Goal: Task Accomplishment & Management: Complete application form

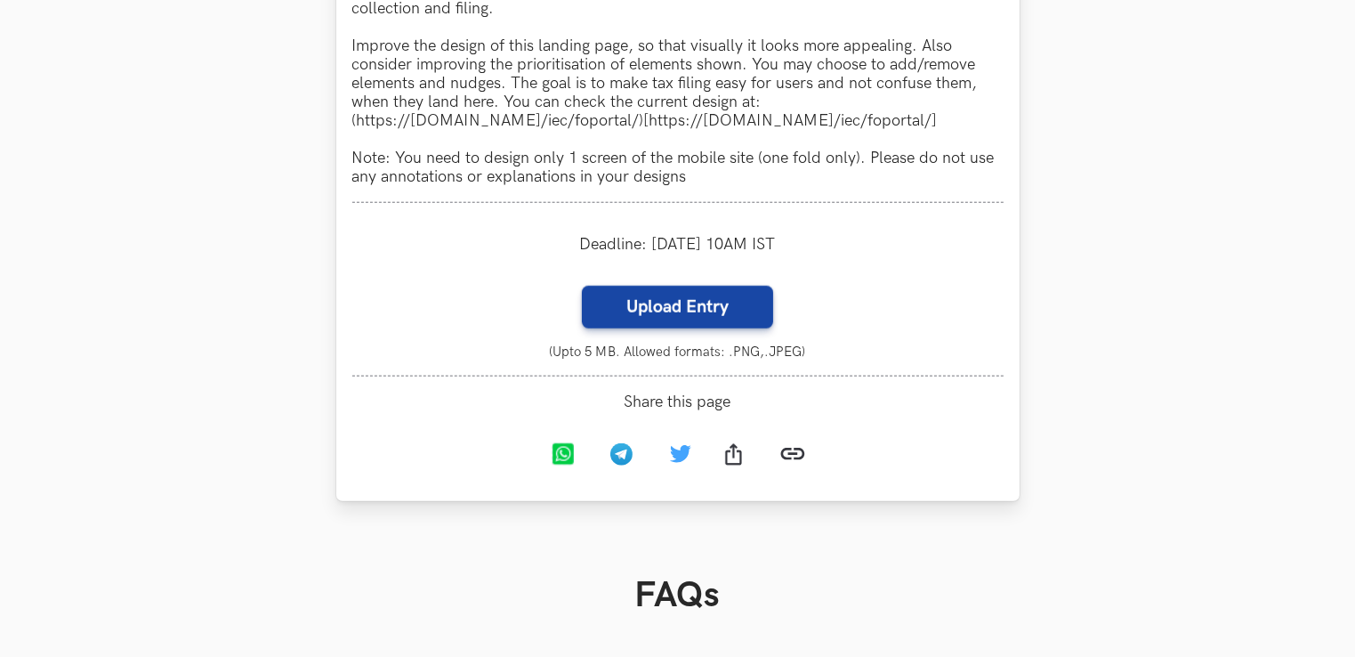
scroll to position [1785, 0]
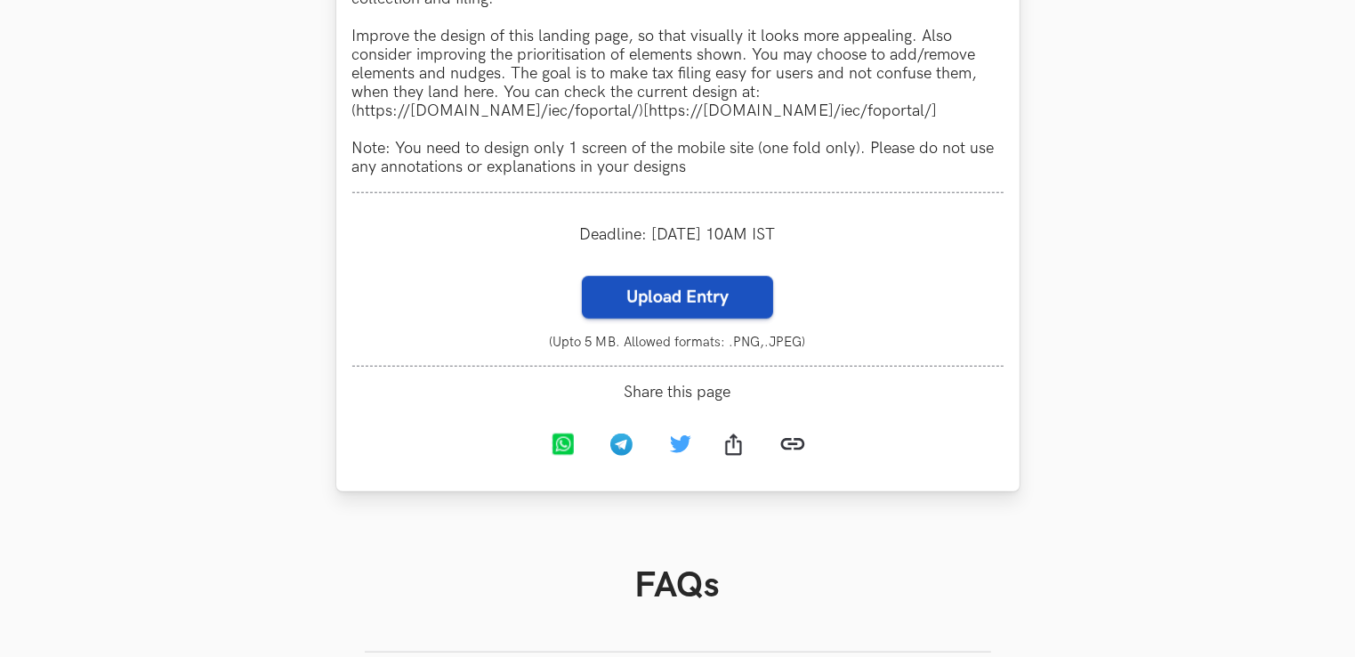
click at [665, 309] on label "Upload Entry" at bounding box center [677, 297] width 191 height 43
click at [582, 276] on input "Upload Entry" at bounding box center [581, 275] width 1 height 1
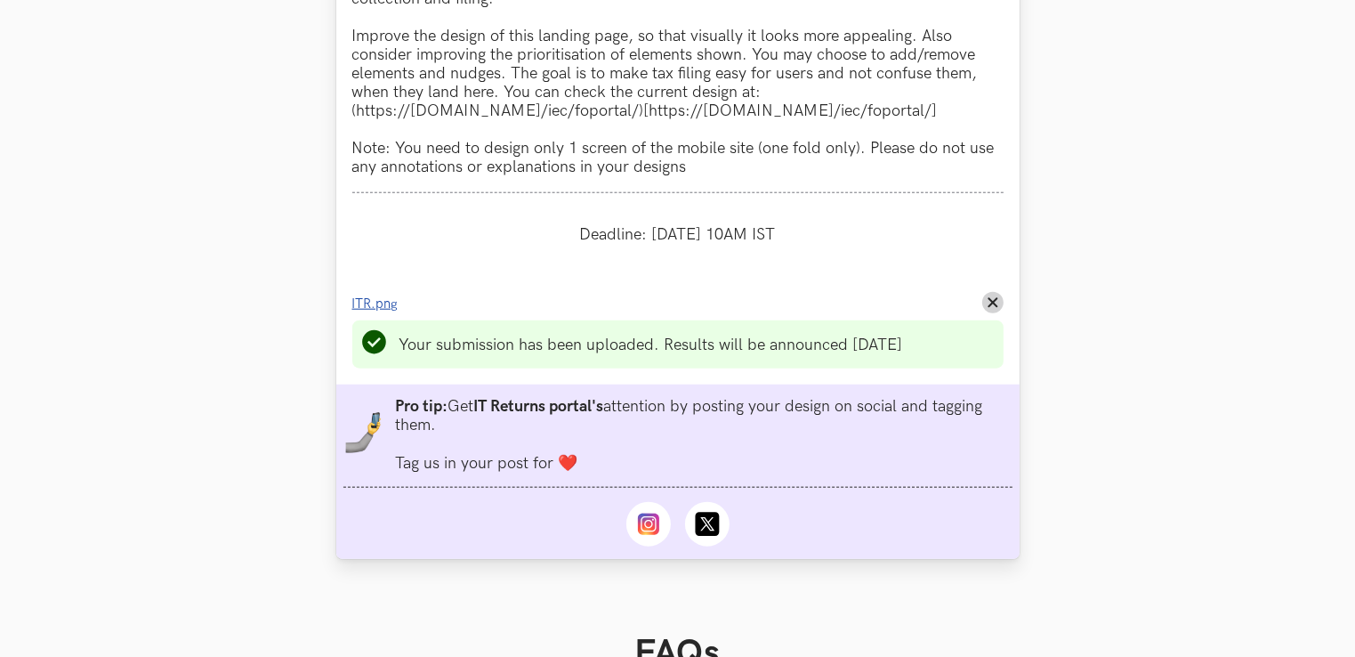
click at [377, 311] on span "ITR.png" at bounding box center [375, 303] width 46 height 15
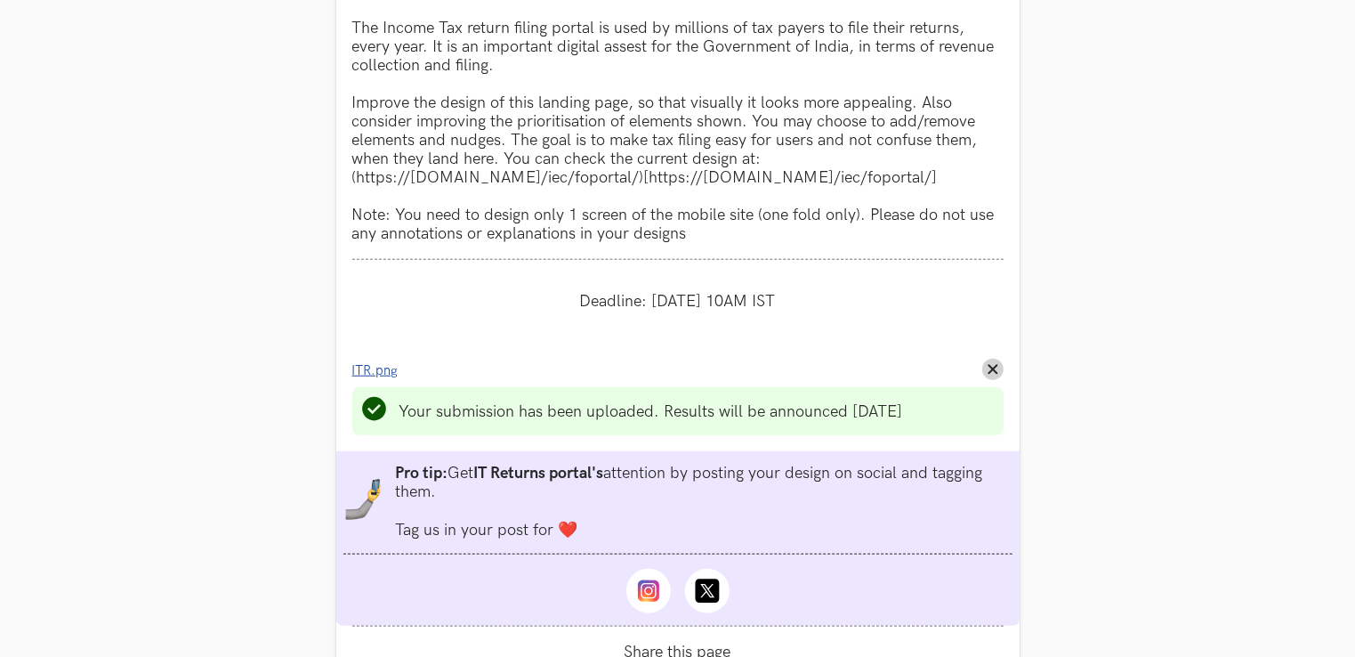
scroll to position [1779, 0]
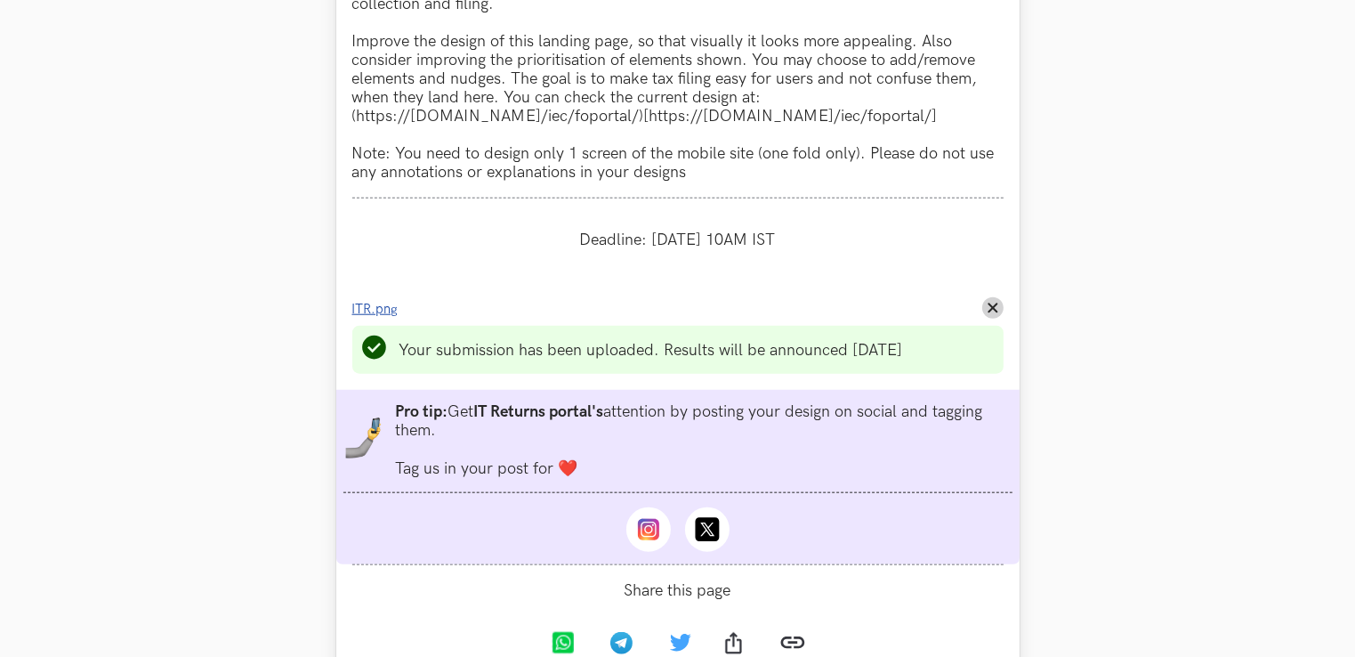
click at [381, 311] on span "ITR.png" at bounding box center [375, 309] width 46 height 15
click at [990, 318] on button "Remove File" at bounding box center [992, 307] width 21 height 21
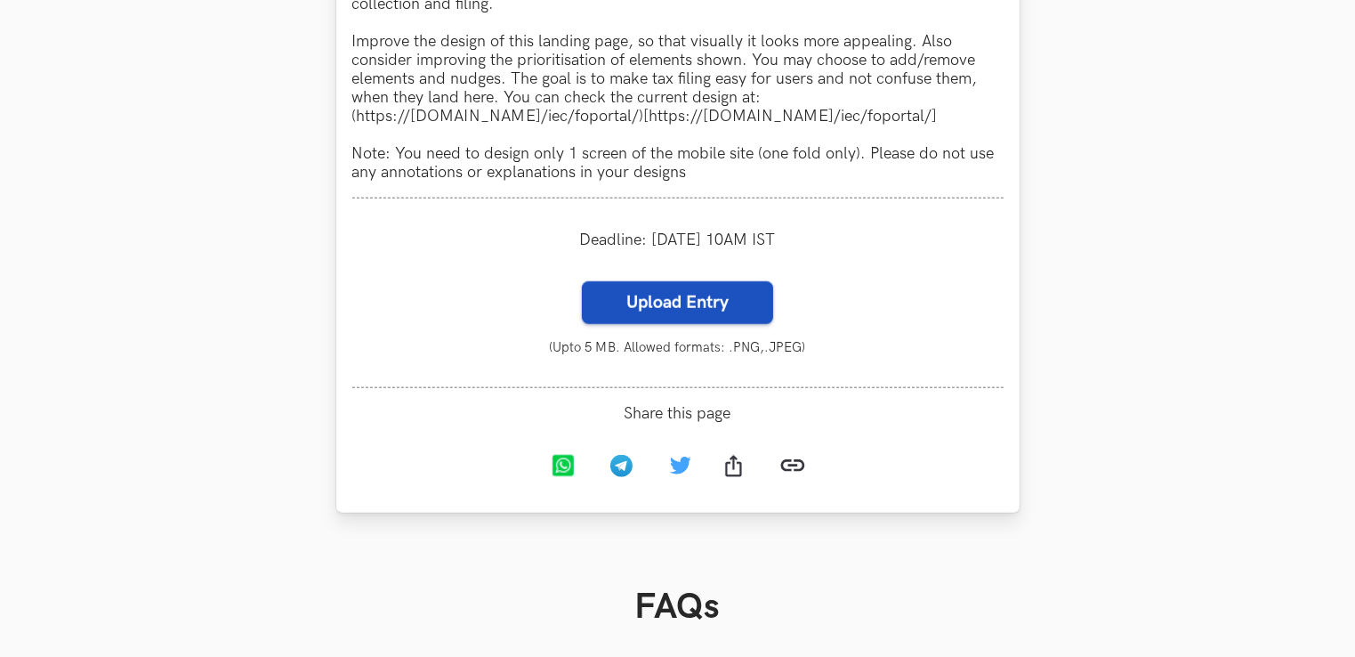
click at [711, 299] on label "Upload Entry" at bounding box center [677, 302] width 191 height 43
click at [582, 281] on input "Upload Entry" at bounding box center [581, 280] width 1 height 1
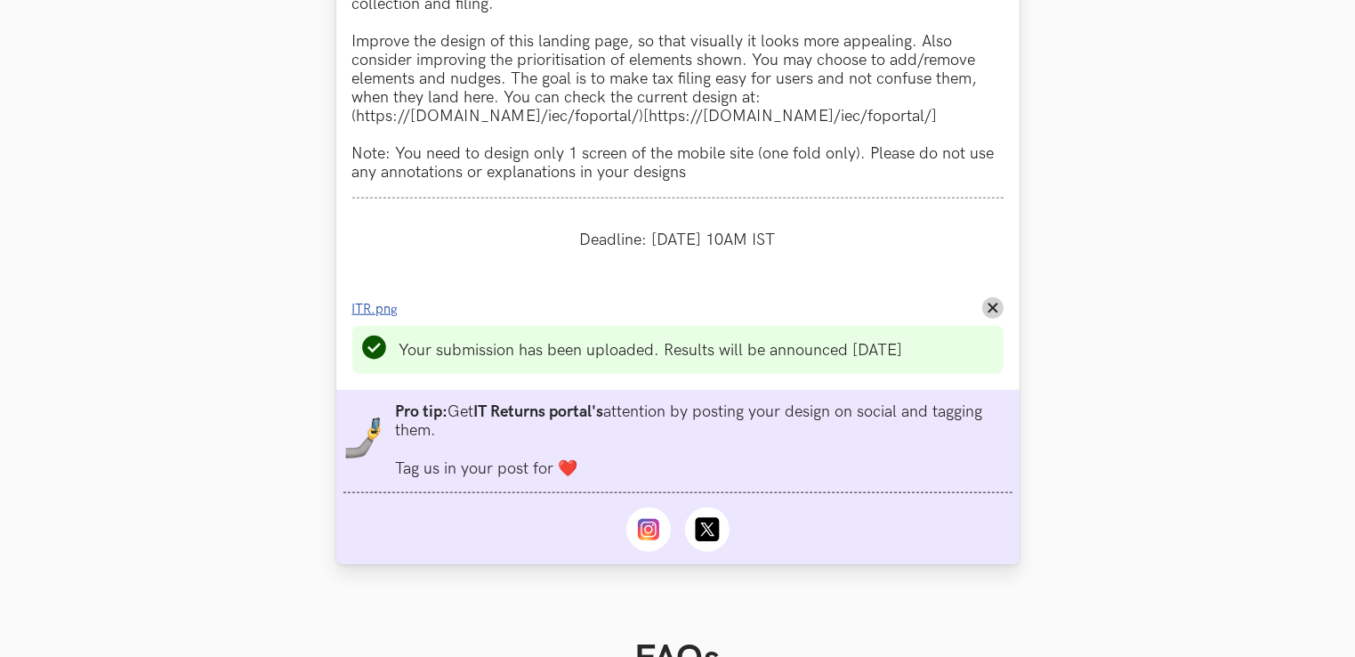
click at [386, 311] on span "ITR.png" at bounding box center [375, 309] width 46 height 15
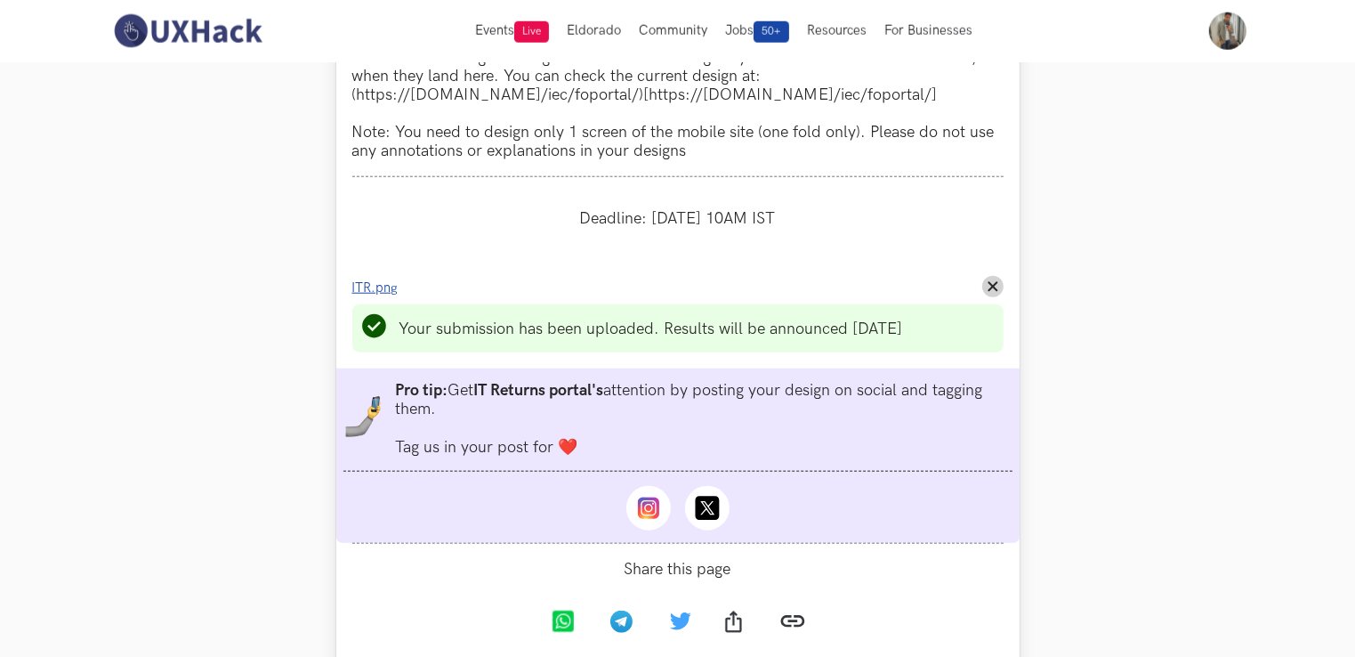
click at [377, 293] on span "ITR.png" at bounding box center [375, 287] width 46 height 15
click at [989, 286] on icon "Remove File" at bounding box center [993, 286] width 11 height 11
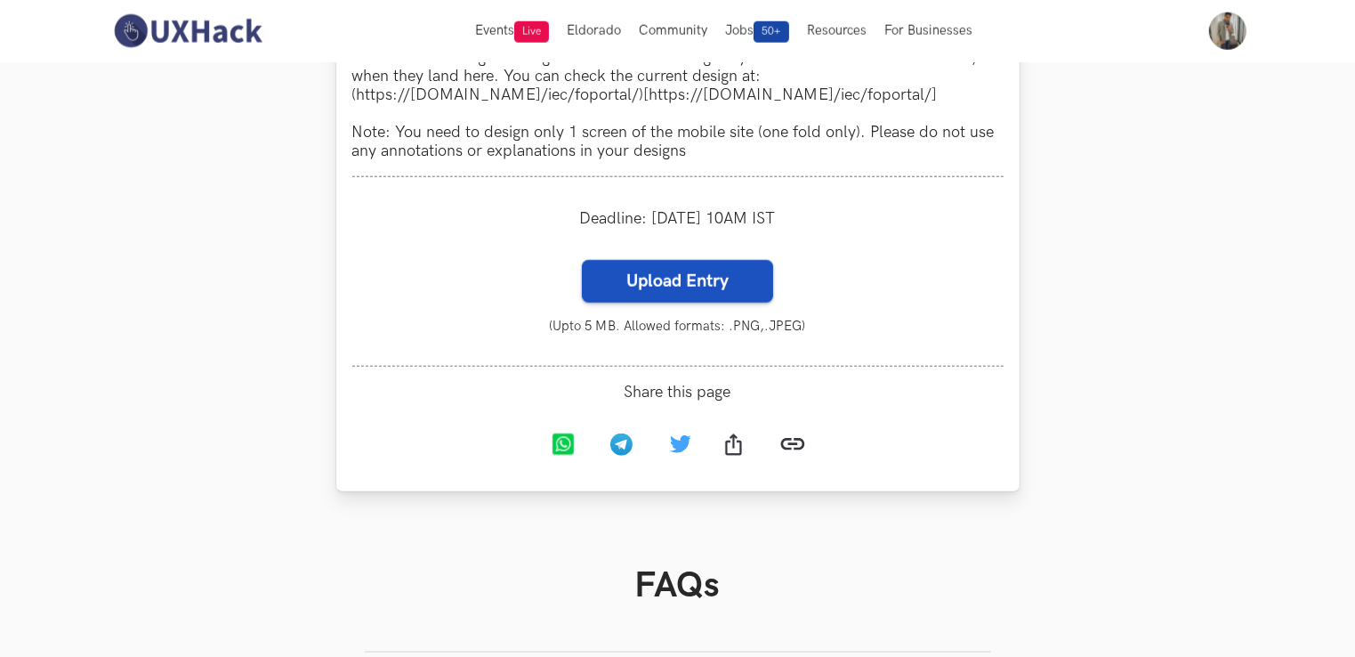
click at [630, 286] on label "Upload Entry" at bounding box center [677, 281] width 191 height 43
click at [582, 260] on input "Upload Entry" at bounding box center [581, 259] width 1 height 1
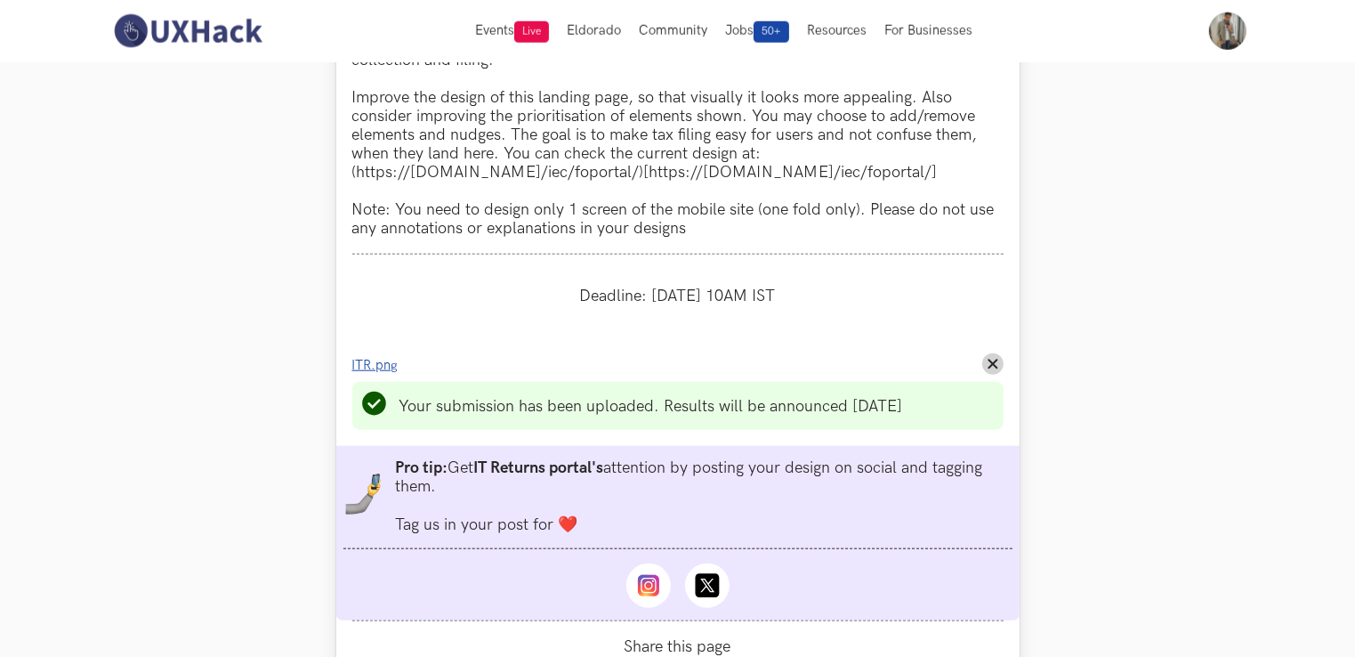
click at [388, 368] on span "ITR.png" at bounding box center [375, 365] width 46 height 15
